Goal: Contribute content: Contribute content

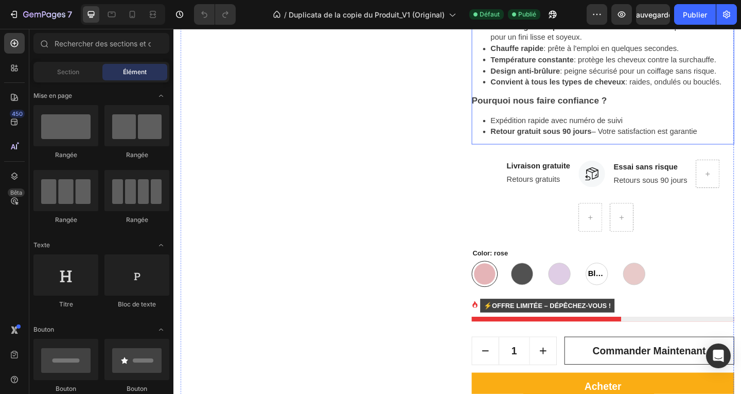
scroll to position [618, 0]
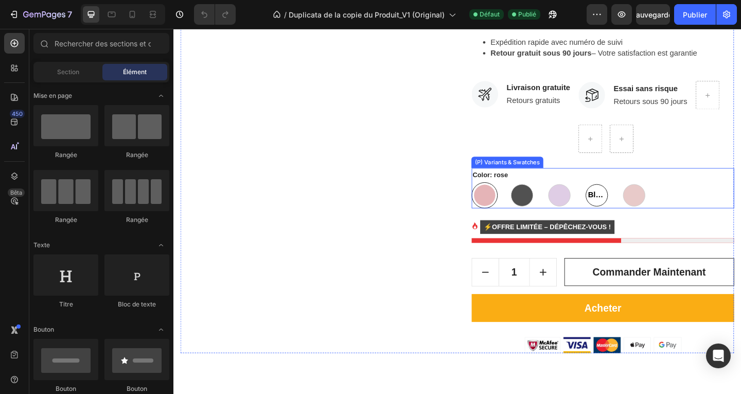
click at [624, 213] on span "Blanc" at bounding box center [633, 209] width 23 height 12
click at [620, 196] on input "Blanc Blanc Blanc" at bounding box center [619, 195] width 1 height 1
radio input "true"
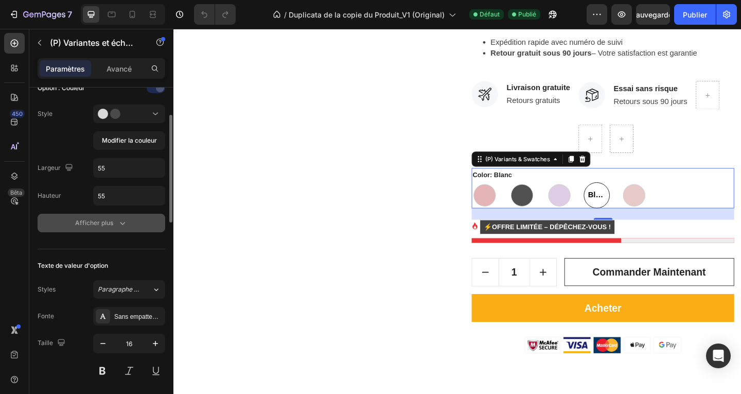
scroll to position [245, 0]
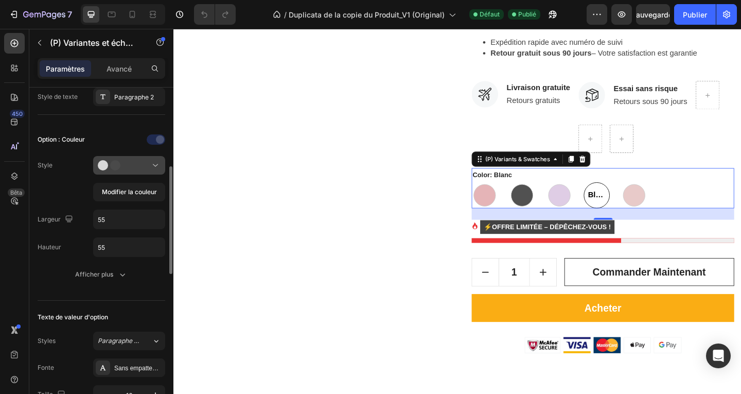
click at [153, 162] on icon at bounding box center [155, 165] width 10 height 10
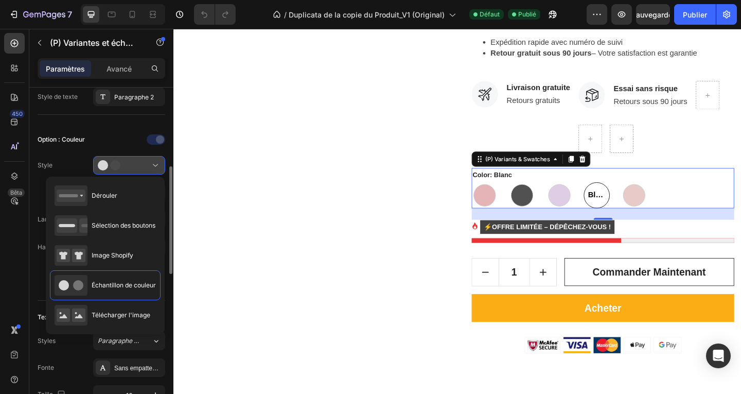
click at [153, 162] on icon at bounding box center [155, 165] width 10 height 10
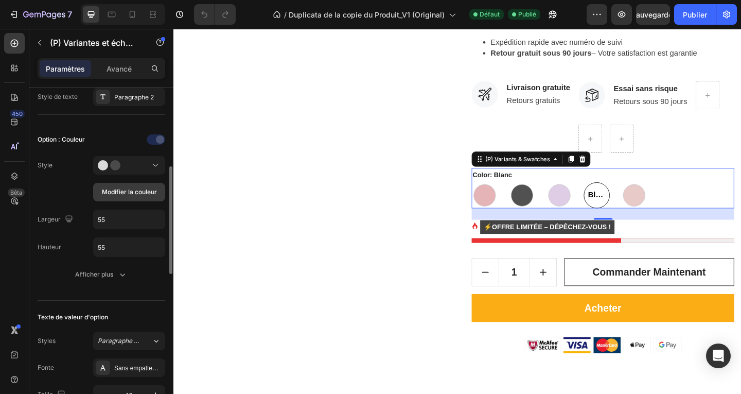
click at [149, 192] on font "Modifier la couleur" at bounding box center [129, 192] width 55 height 8
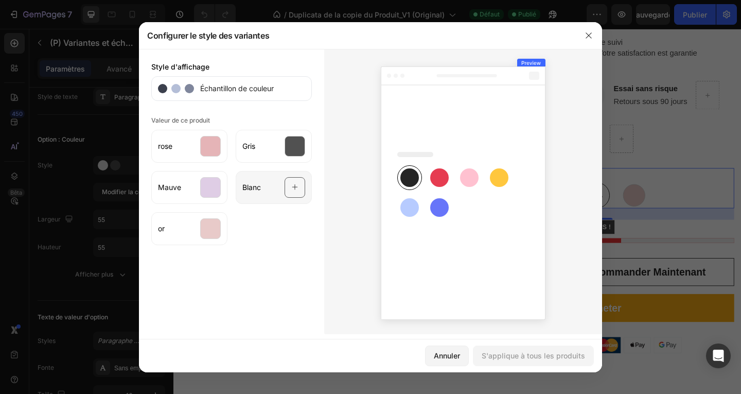
click at [293, 186] on icon at bounding box center [295, 188] width 7 height 20
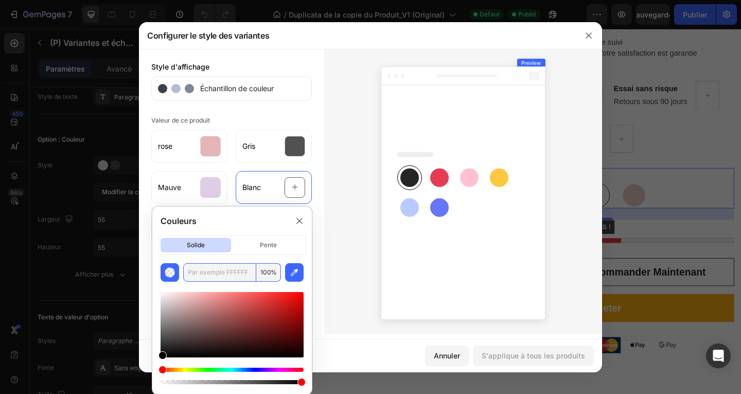
click at [213, 275] on input "text" at bounding box center [219, 272] width 73 height 19
paste input "ffffff)"
type input "FFFFFF"
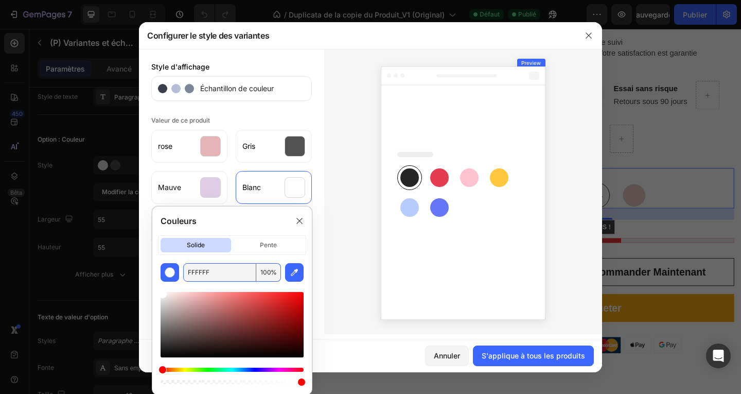
click at [364, 268] on div at bounding box center [463, 191] width 278 height 285
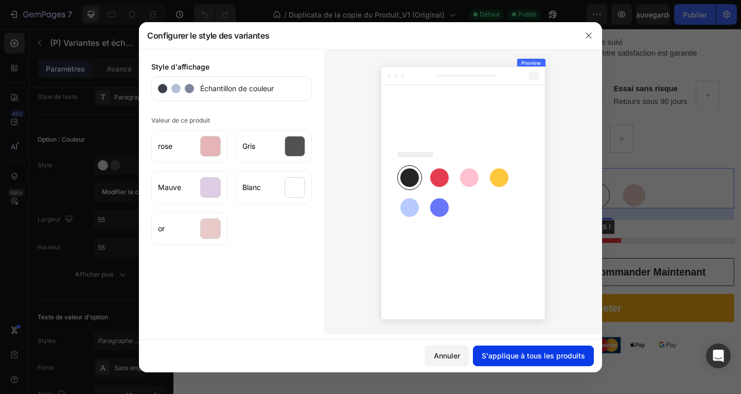
click at [545, 358] on font "S'applique à tous les produits" at bounding box center [533, 355] width 103 height 9
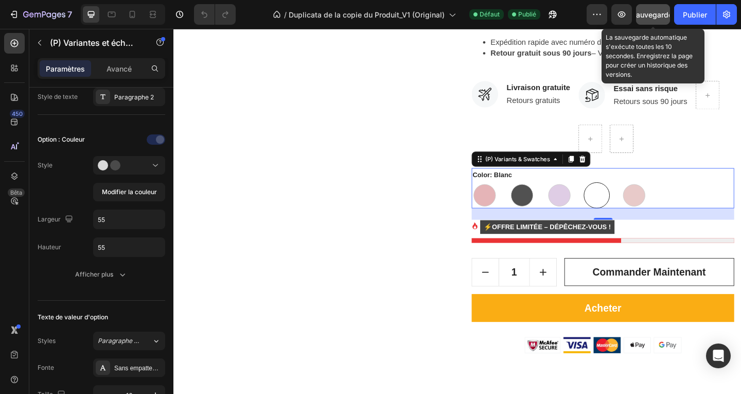
click at [654, 15] on font "Sauvegarder" at bounding box center [653, 14] width 44 height 9
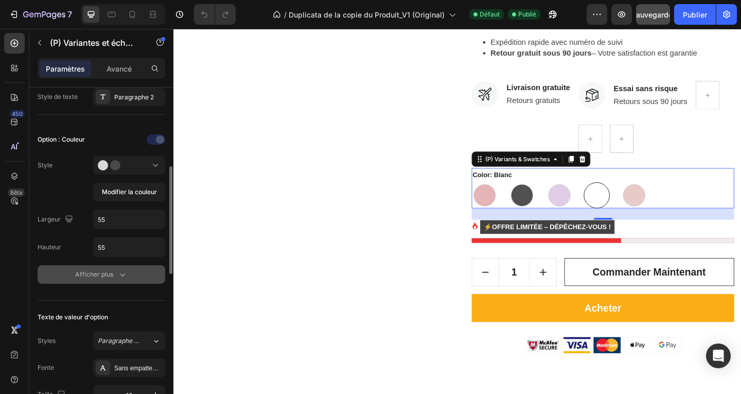
click at [123, 275] on icon "button" at bounding box center [122, 274] width 5 height 3
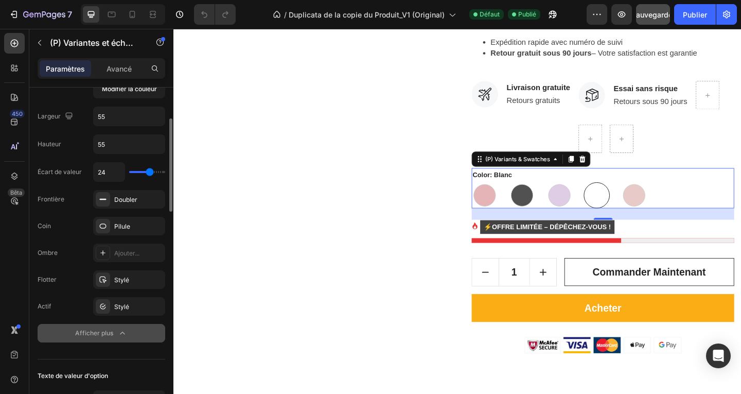
scroll to position [297, 0]
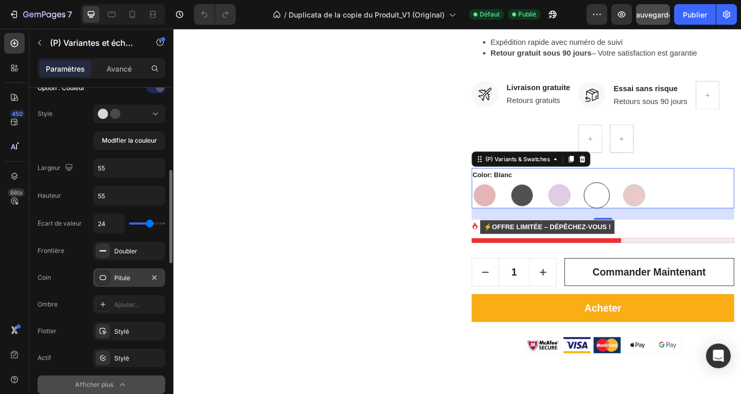
click at [134, 276] on div "Pilule" at bounding box center [129, 277] width 30 height 9
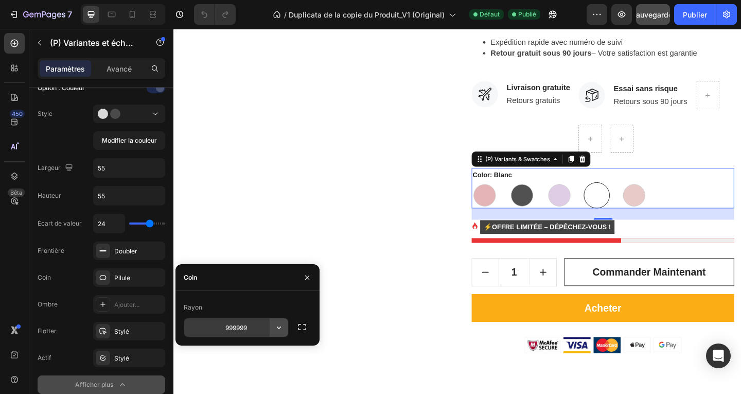
click at [278, 327] on icon "button" at bounding box center [279, 327] width 10 height 10
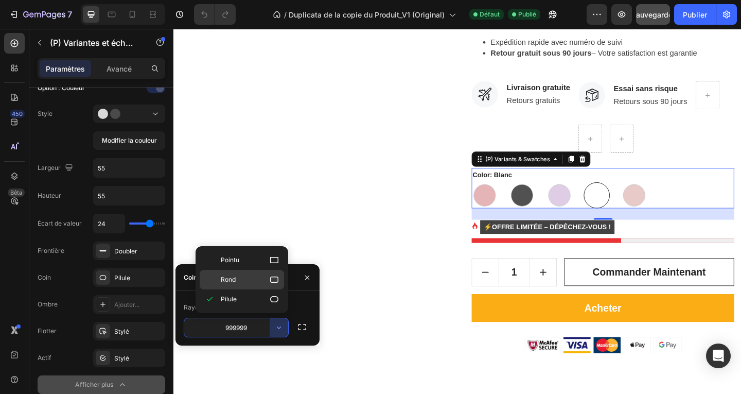
click at [272, 282] on icon at bounding box center [274, 279] width 8 height 6
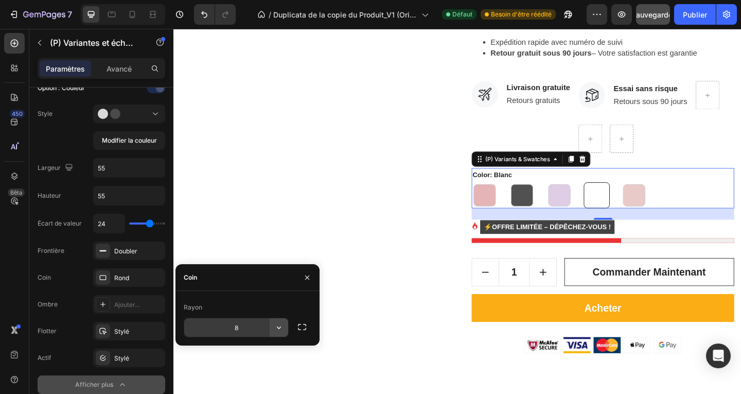
click at [279, 327] on icon "button" at bounding box center [279, 327] width 10 height 10
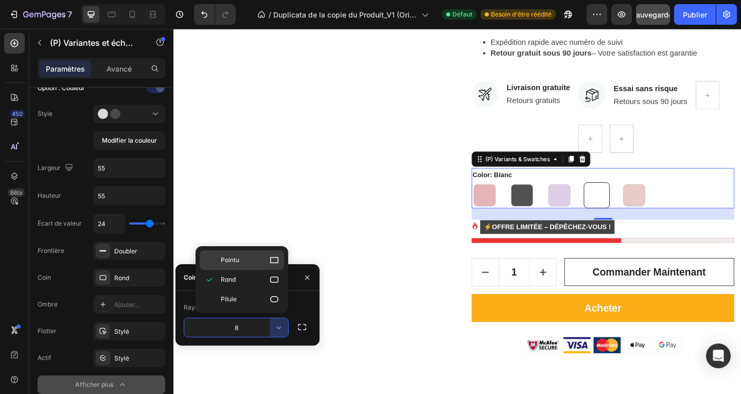
click at [248, 261] on p "Pointu" at bounding box center [250, 260] width 59 height 10
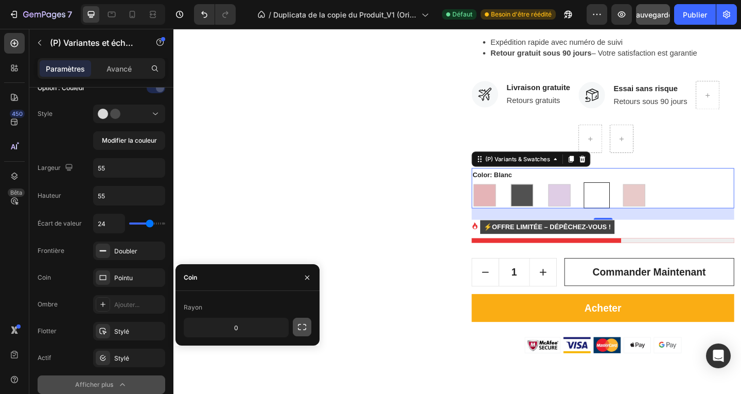
click at [301, 328] on icon "button" at bounding box center [302, 327] width 10 height 10
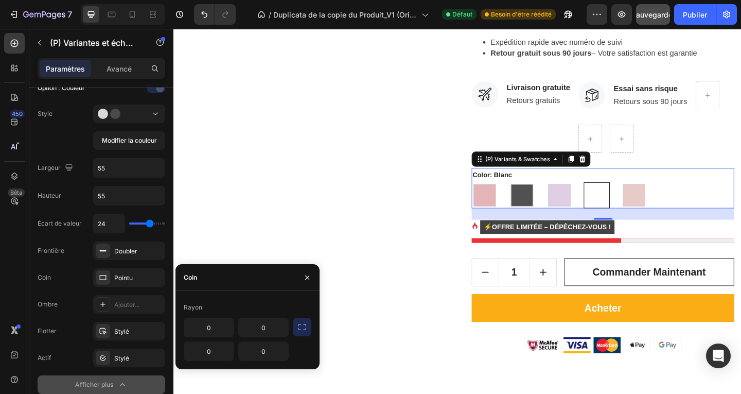
click at [206, 308] on div "Rayon" at bounding box center [248, 307] width 128 height 16
click at [308, 276] on icon "button" at bounding box center [307, 277] width 4 height 4
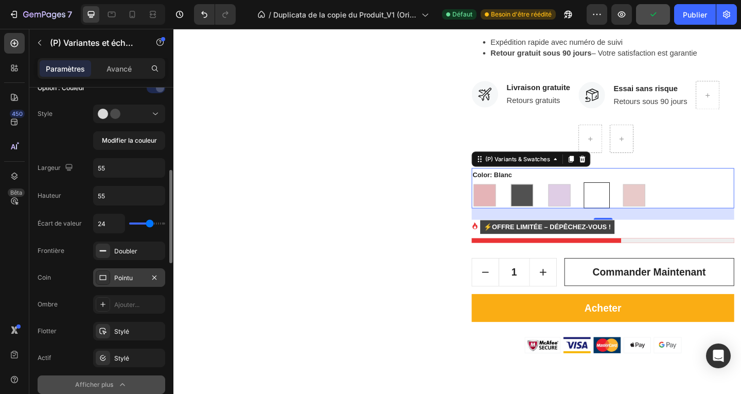
click at [136, 278] on div "Pointu" at bounding box center [129, 277] width 30 height 9
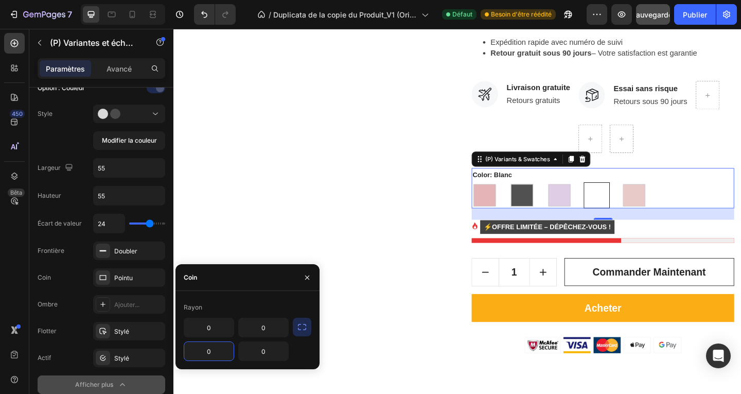
click at [213, 354] on input "0" at bounding box center [208, 351] width 49 height 19
click at [214, 310] on div "Rayon" at bounding box center [248, 307] width 128 height 16
click at [212, 307] on div "Rayon" at bounding box center [248, 307] width 128 height 16
click at [309, 277] on icon "button" at bounding box center [307, 277] width 8 height 8
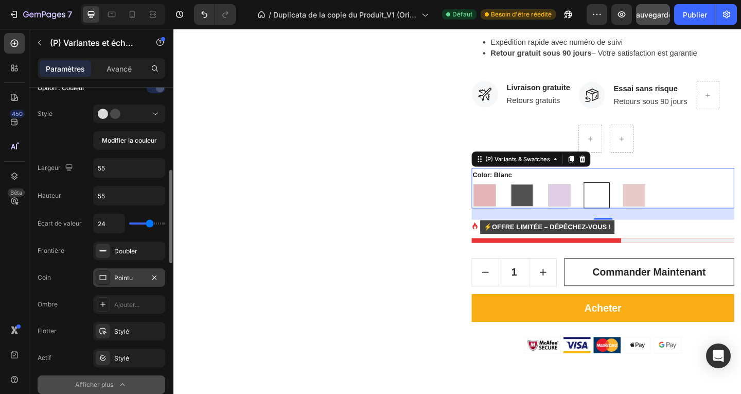
click at [124, 278] on font "Pointu" at bounding box center [123, 278] width 19 height 8
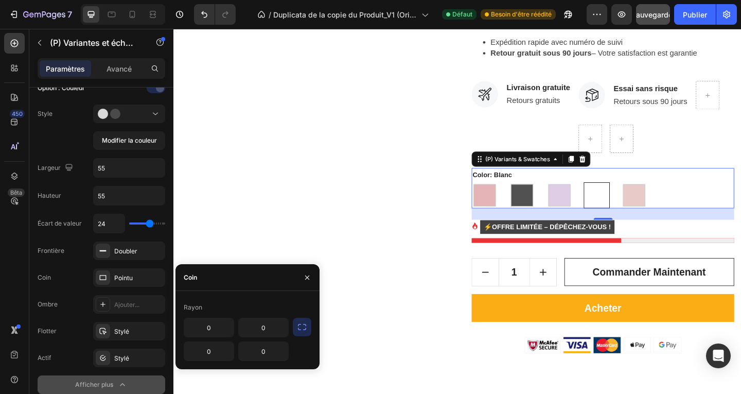
click at [197, 308] on font "Rayon" at bounding box center [193, 307] width 19 height 8
click at [306, 328] on icon "button" at bounding box center [302, 327] width 10 height 10
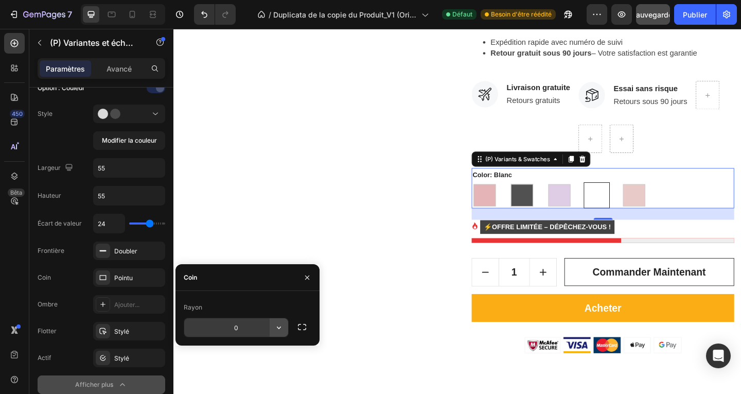
click at [278, 327] on icon "button" at bounding box center [279, 327] width 10 height 10
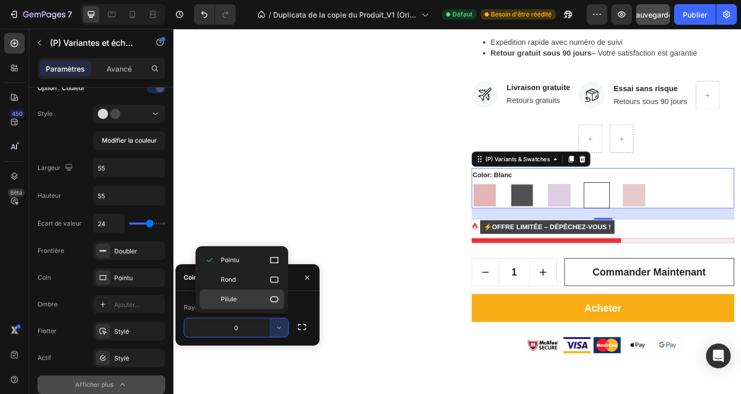
click at [241, 300] on p "Pilule" at bounding box center [250, 299] width 59 height 10
type input "9999"
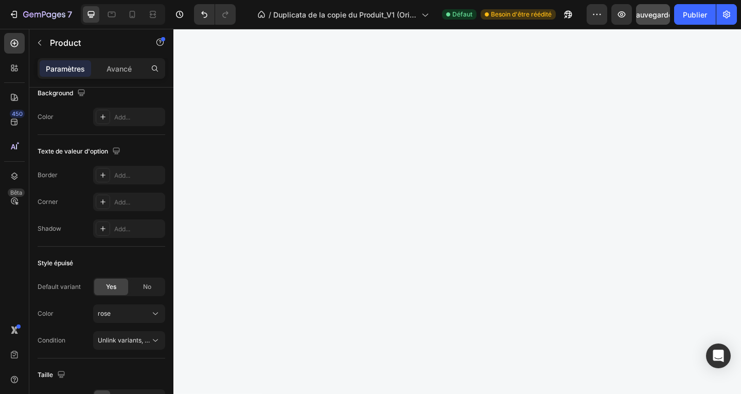
scroll to position [0, 0]
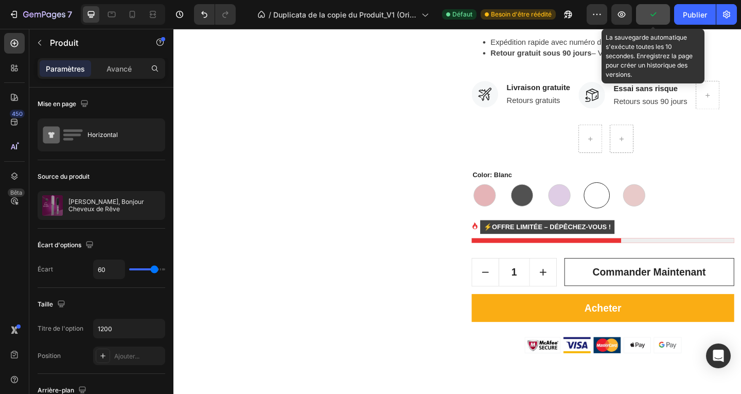
click at [656, 14] on icon "button" at bounding box center [653, 14] width 10 height 10
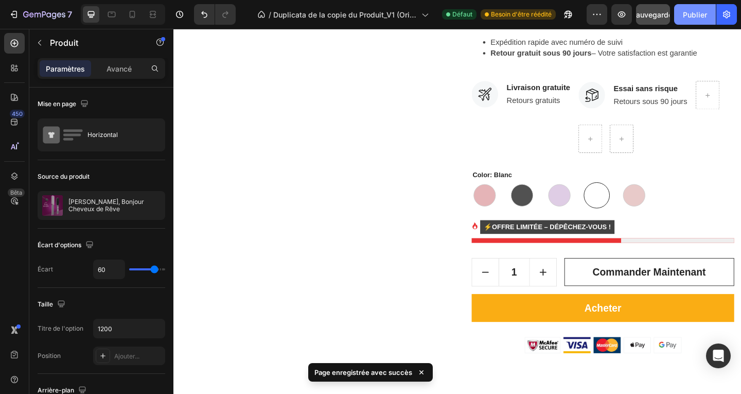
click at [694, 12] on font "Publier" at bounding box center [695, 14] width 24 height 9
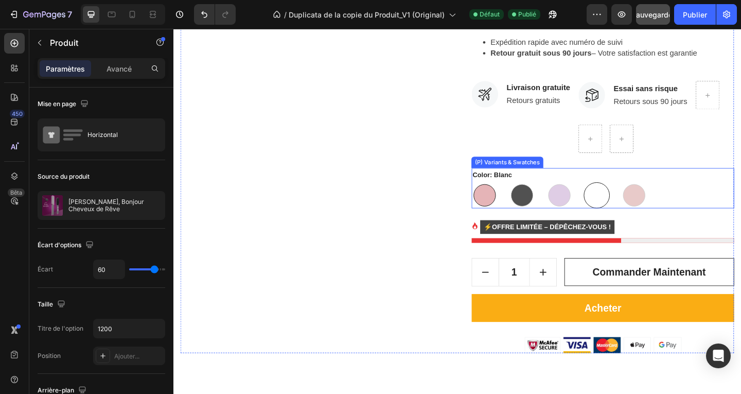
click at [516, 205] on div at bounding box center [512, 210] width 24 height 24
click at [498, 196] on input "[PERSON_NAME]" at bounding box center [497, 195] width 1 height 1
radio input "true"
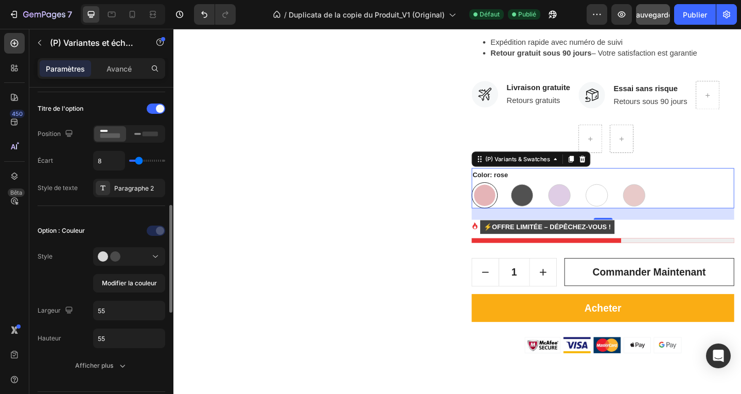
scroll to position [257, 0]
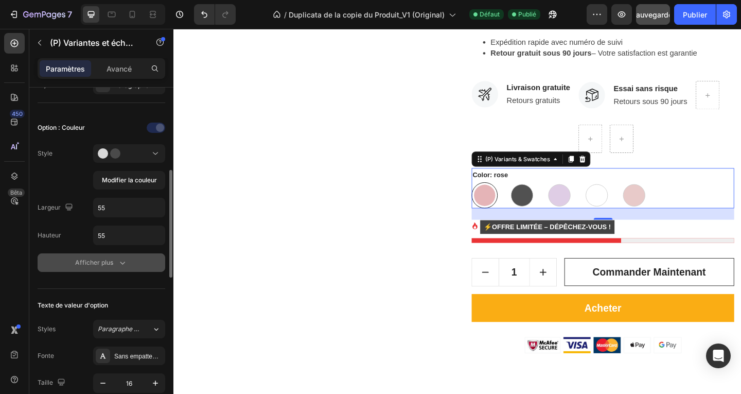
click at [122, 265] on icon "button" at bounding box center [122, 262] width 10 height 10
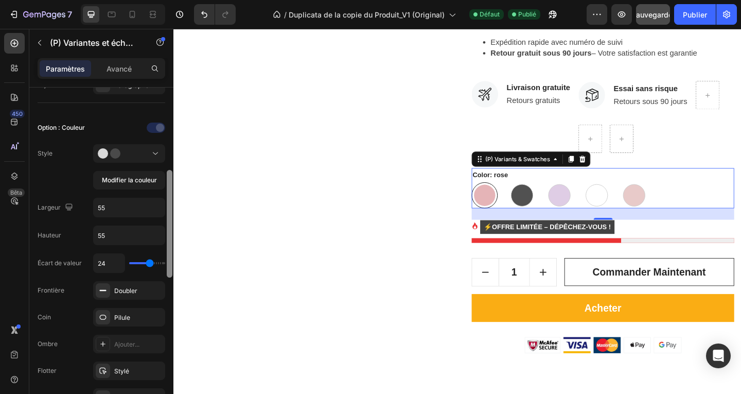
click at [171, 254] on div at bounding box center [170, 224] width 6 height 108
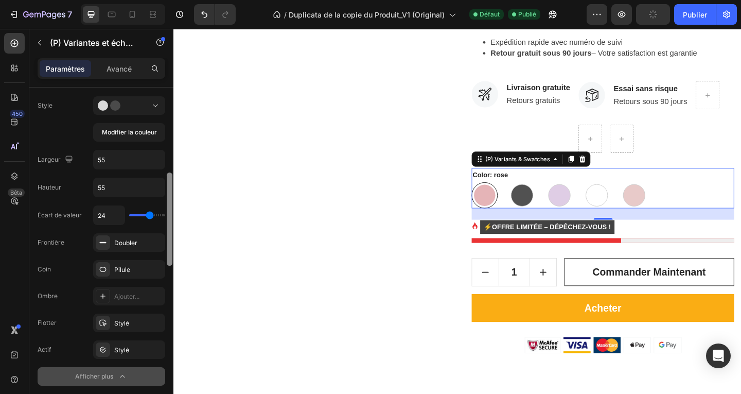
scroll to position [325, 0]
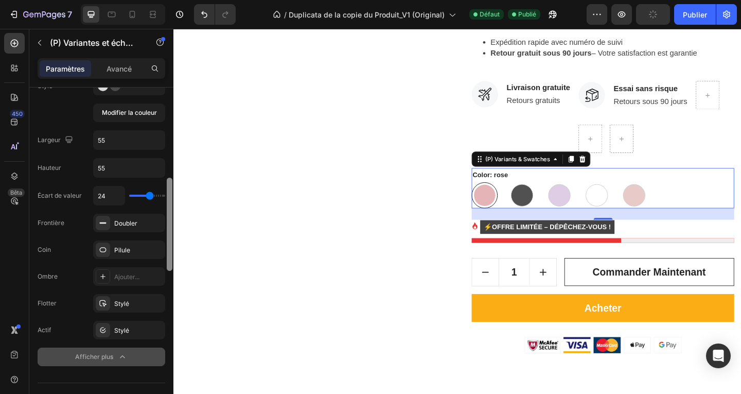
drag, startPoint x: 172, startPoint y: 252, endPoint x: 172, endPoint y: 274, distance: 21.6
click at [172, 274] on div at bounding box center [170, 255] width 8 height 336
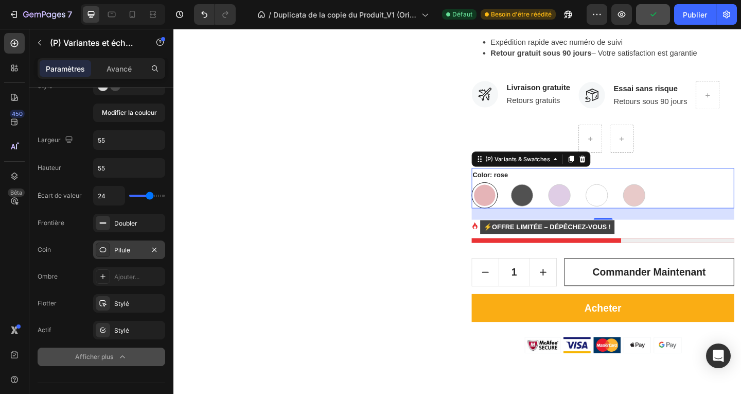
click at [139, 250] on div "Pilule" at bounding box center [129, 249] width 30 height 9
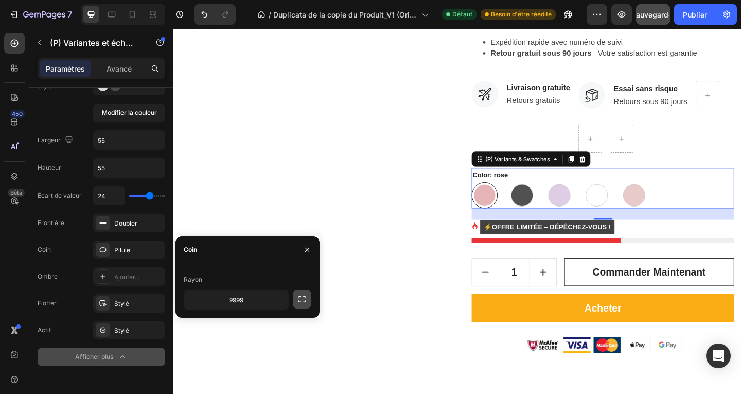
click at [299, 302] on icon "button" at bounding box center [302, 299] width 8 height 6
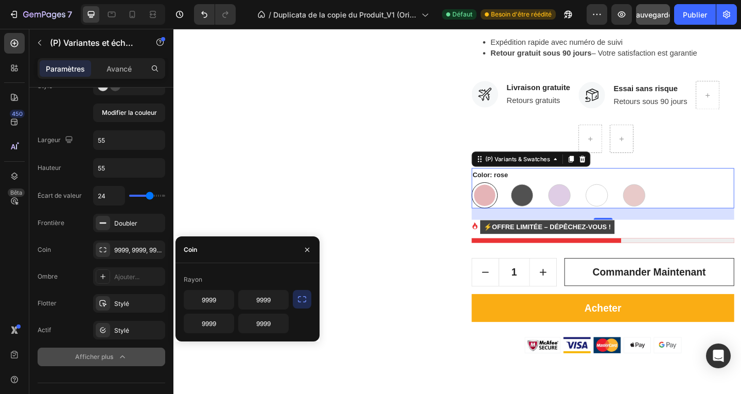
click at [300, 298] on icon "button" at bounding box center [302, 299] width 10 height 10
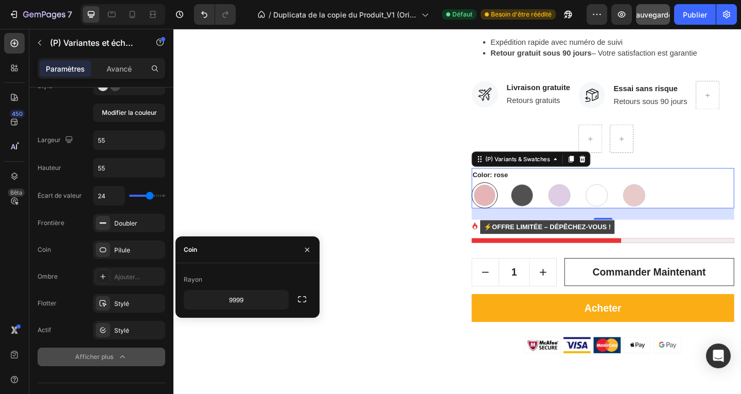
click at [229, 280] on div "Rayon" at bounding box center [248, 279] width 128 height 16
click at [277, 301] on icon "button" at bounding box center [279, 299] width 10 height 10
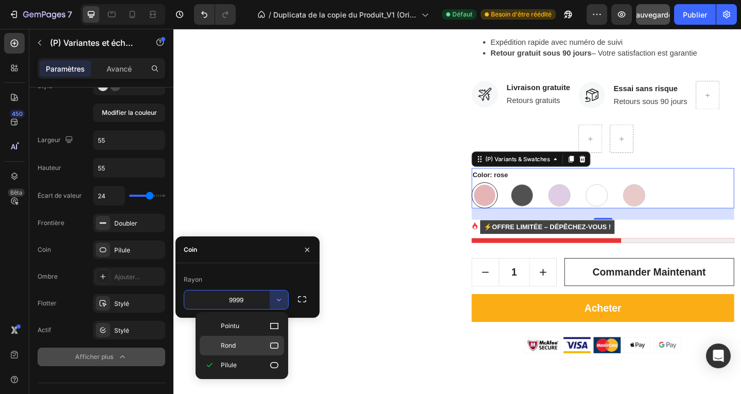
click at [275, 344] on icon at bounding box center [274, 345] width 10 height 10
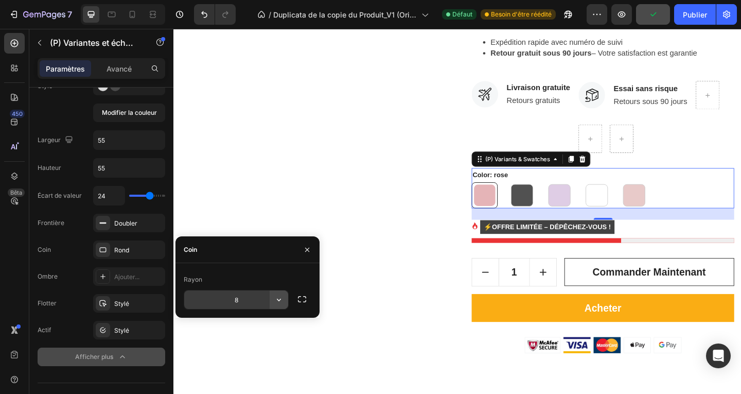
click at [280, 301] on icon "button" at bounding box center [279, 299] width 10 height 10
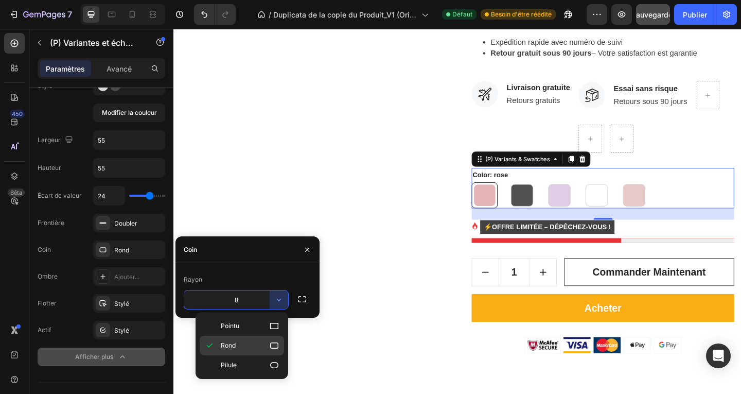
click at [273, 344] on icon at bounding box center [274, 345] width 10 height 10
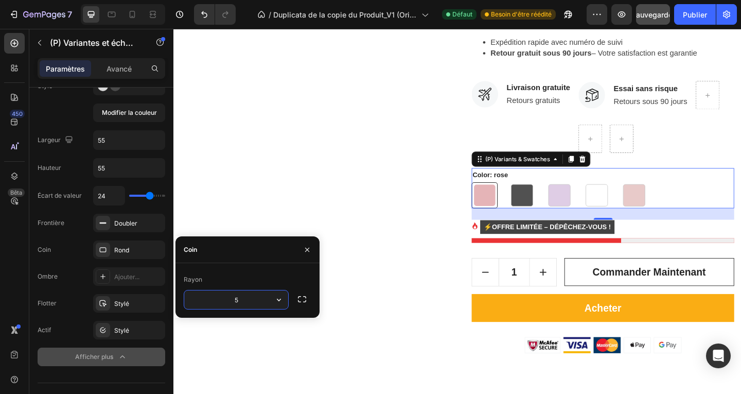
type input "50"
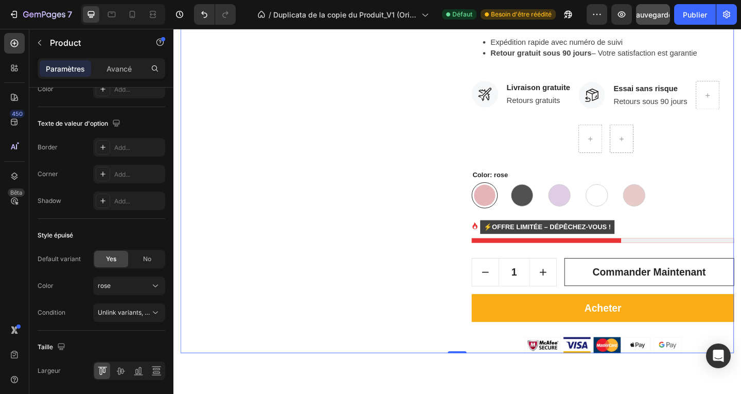
scroll to position [0, 0]
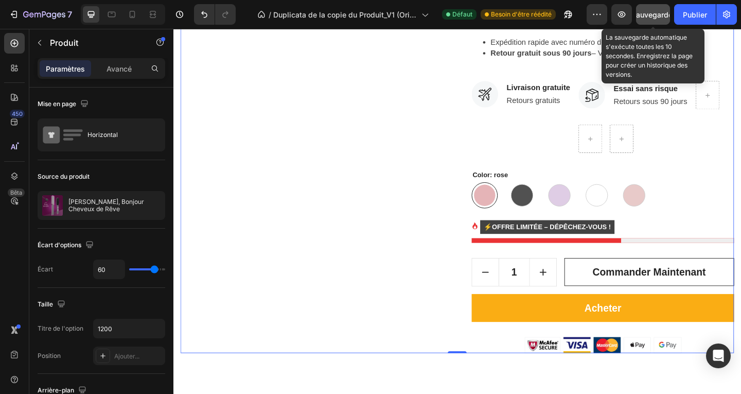
click at [656, 11] on font "Sauvegarder" at bounding box center [653, 14] width 44 height 9
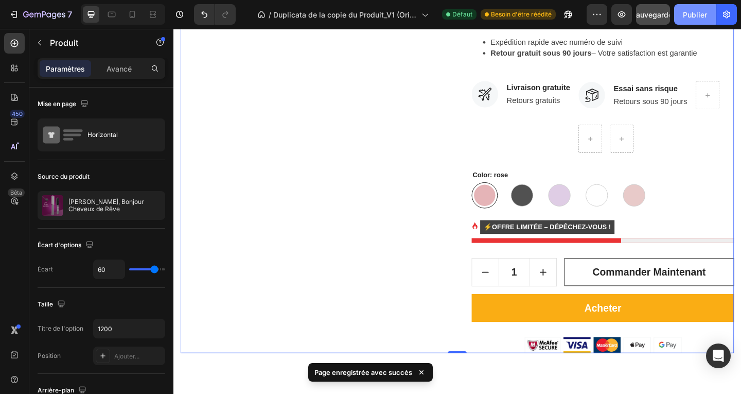
click at [694, 15] on font "Publier" at bounding box center [695, 14] width 24 height 9
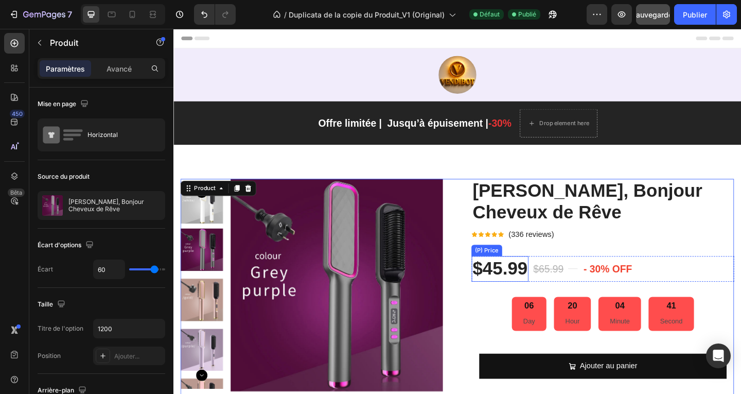
click at [517, 289] on div "$45.99" at bounding box center [529, 289] width 62 height 27
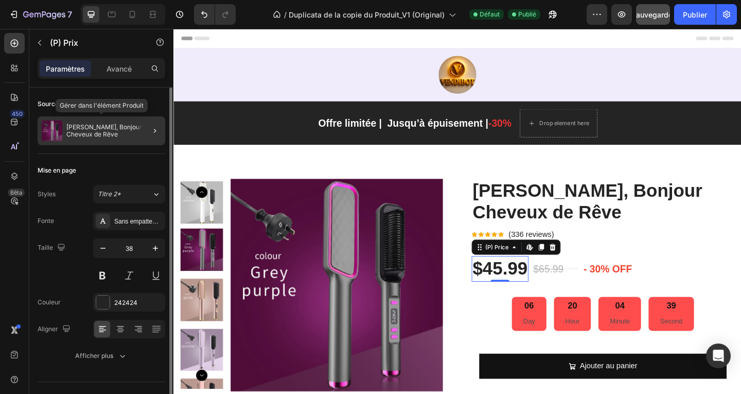
click at [125, 128] on font "[PERSON_NAME], Bonjour Cheveux de Rêve" at bounding box center [104, 130] width 77 height 15
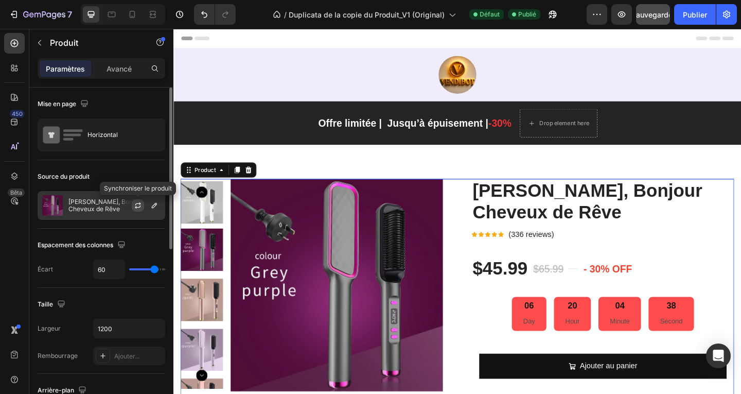
click at [136, 206] on icon "button" at bounding box center [138, 205] width 8 height 8
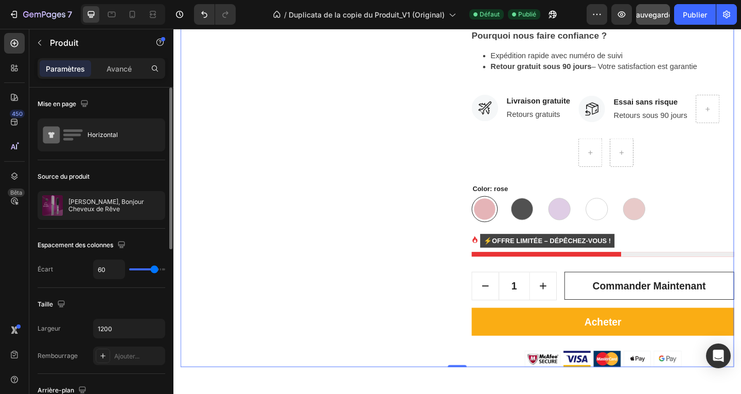
scroll to position [618, 0]
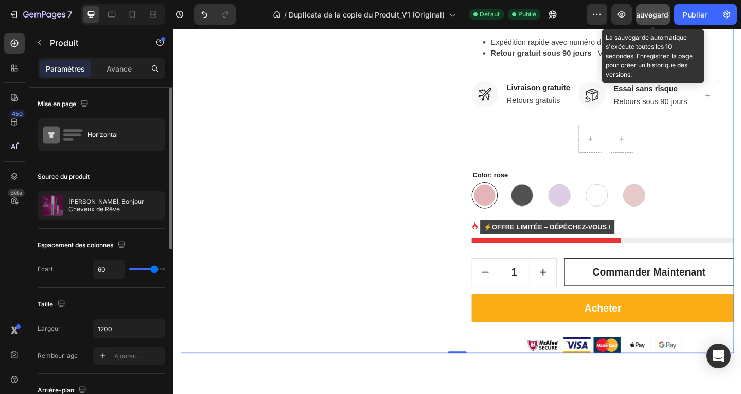
click at [649, 17] on font "Sauvegarder" at bounding box center [653, 14] width 44 height 9
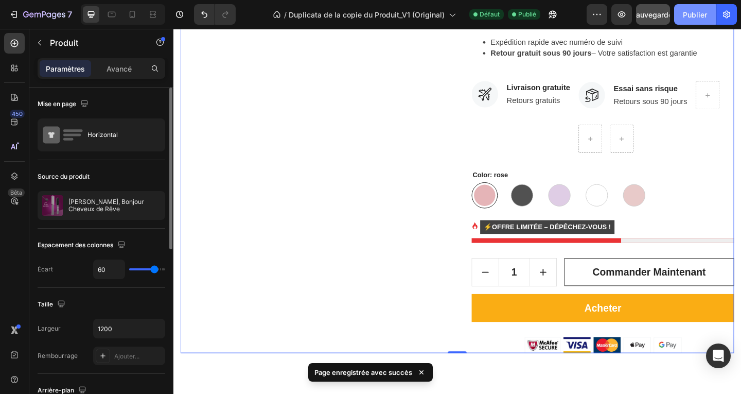
click at [690, 14] on font "Publier" at bounding box center [695, 14] width 24 height 9
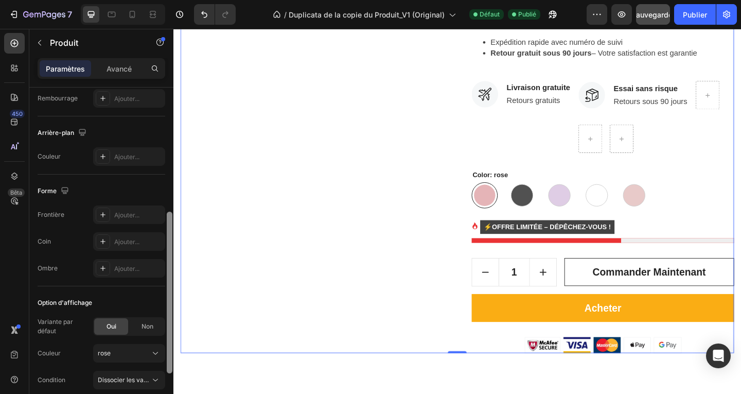
scroll to position [360, 0]
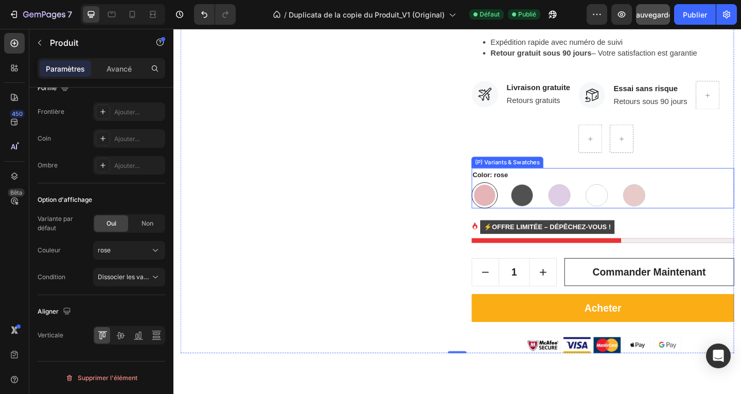
click at [517, 177] on div "(P) Variants & Swatches" at bounding box center [537, 173] width 74 height 9
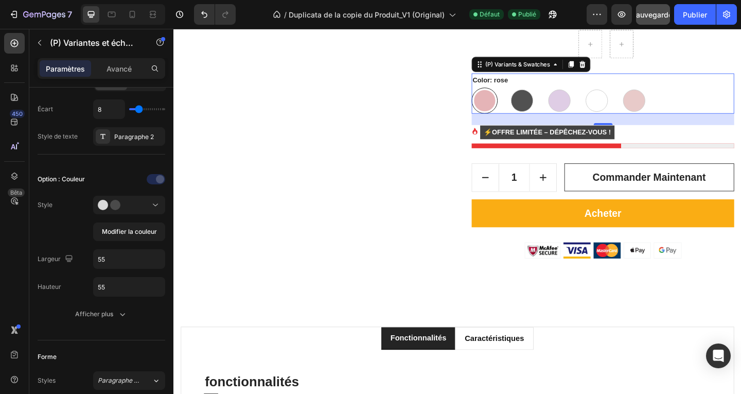
scroll to position [257, 0]
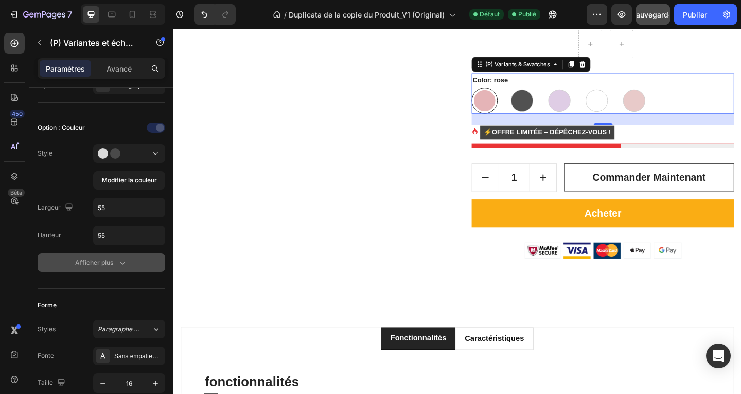
click at [124, 263] on icon "button" at bounding box center [122, 262] width 5 height 3
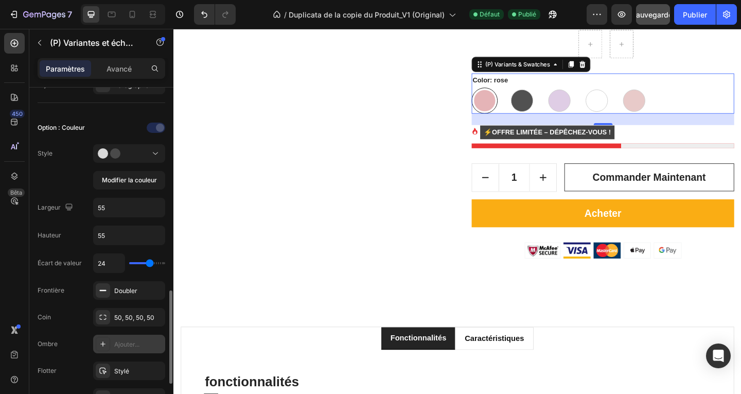
scroll to position [360, 0]
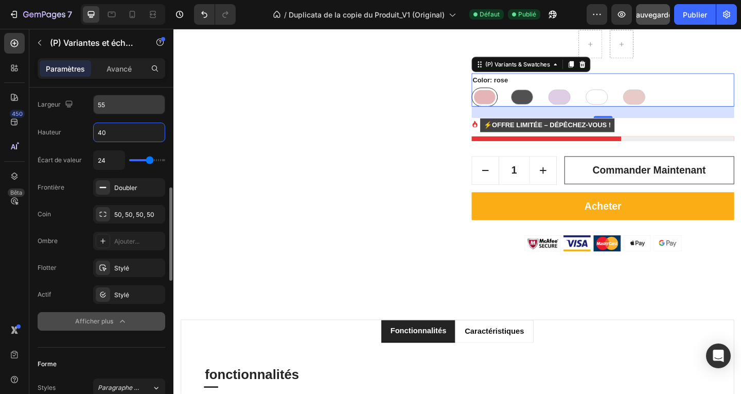
type input "40"
click at [123, 105] on input "55" at bounding box center [129, 104] width 71 height 19
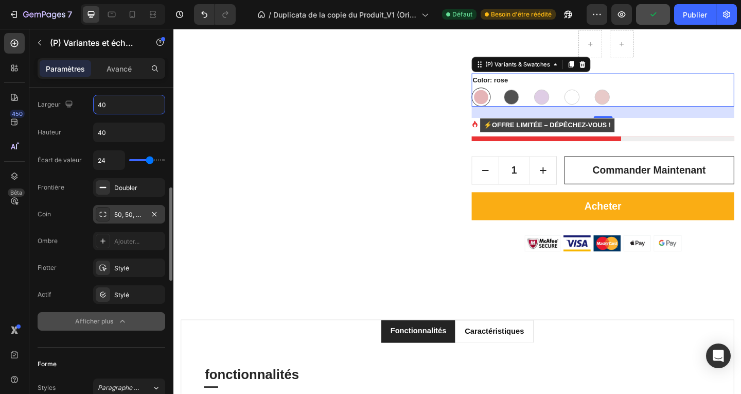
type input "40"
click at [142, 212] on font "50, 50, 50, 50" at bounding box center [134, 214] width 40 height 8
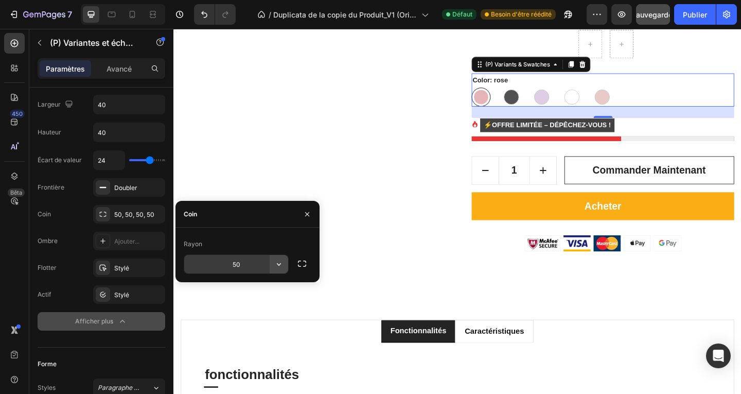
click at [278, 264] on icon "button" at bounding box center [279, 264] width 10 height 10
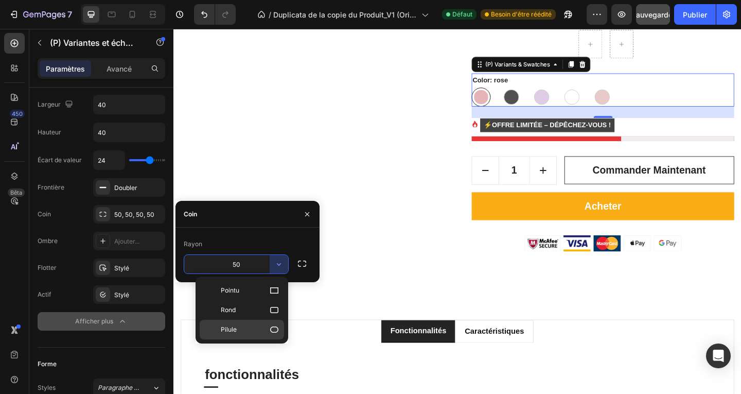
click at [276, 331] on icon at bounding box center [274, 329] width 10 height 10
type input "9999"
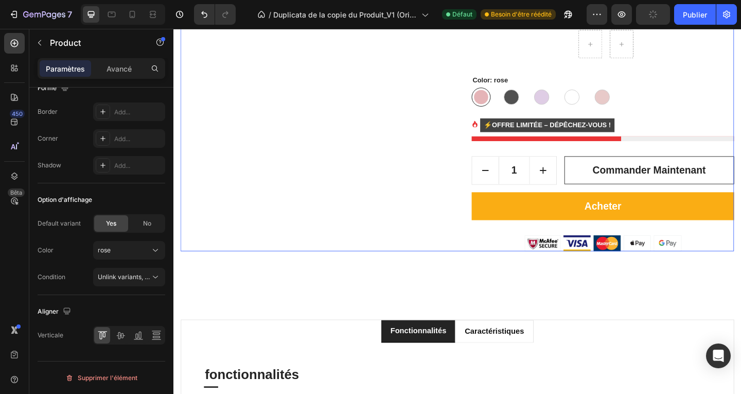
scroll to position [0, 0]
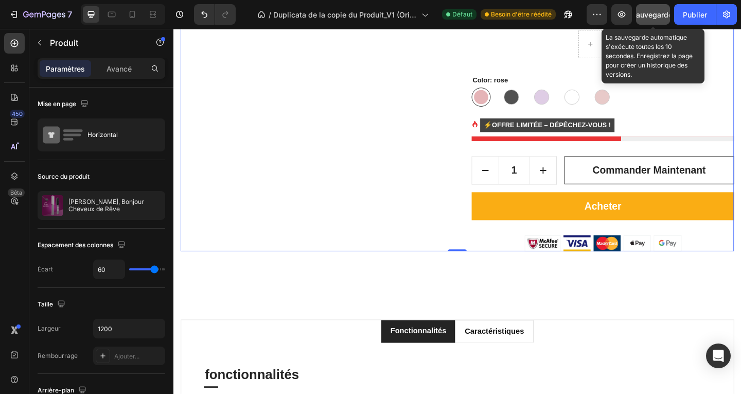
click at [656, 13] on font "Sauvegarder" at bounding box center [653, 14] width 44 height 9
click at [656, 13] on span "Sauvegarder" at bounding box center [653, 14] width 44 height 9
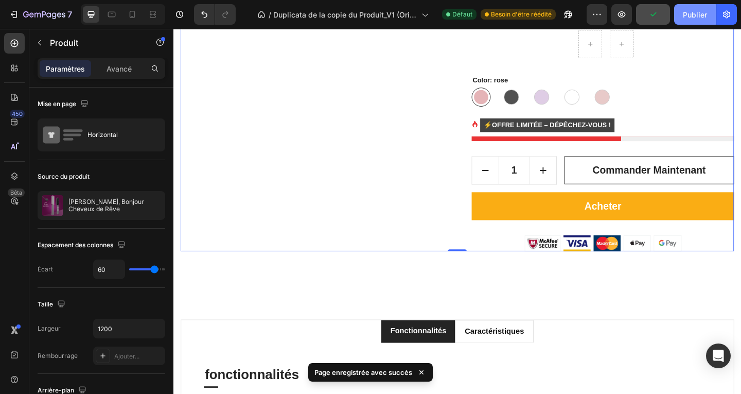
click at [694, 12] on font "Publier" at bounding box center [695, 14] width 24 height 9
